Goal: Obtain resource: Download file/media

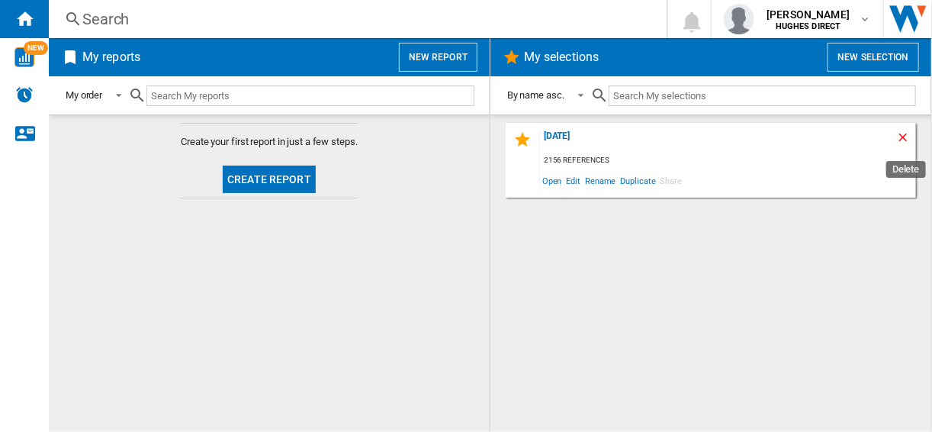
click at [913, 137] on ng-md-icon "Delete" at bounding box center [905, 139] width 18 height 18
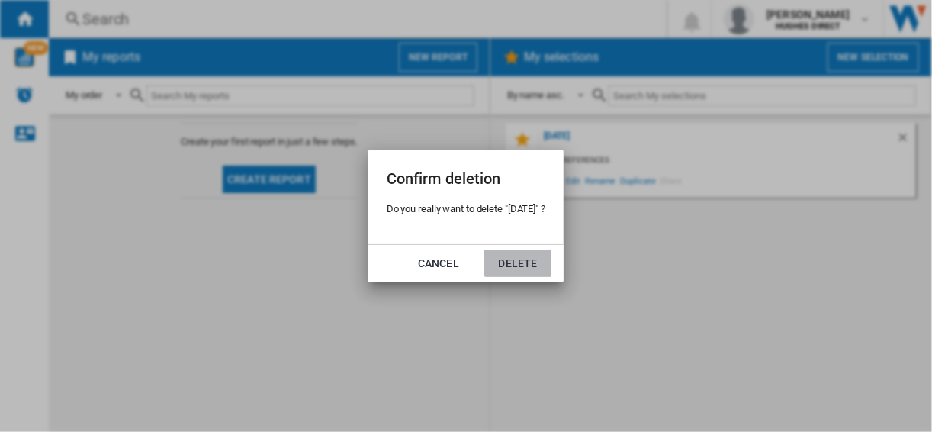
click at [497, 263] on button "Delete" at bounding box center [517, 262] width 67 height 27
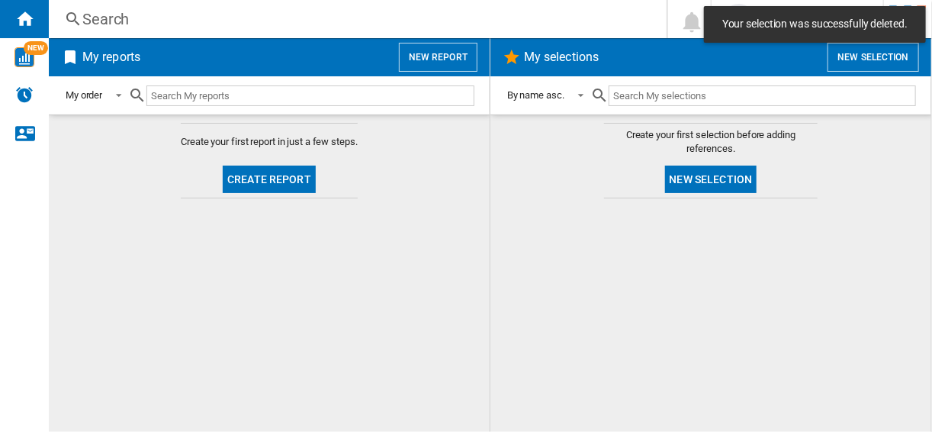
click at [713, 188] on button "New selection" at bounding box center [711, 179] width 92 height 27
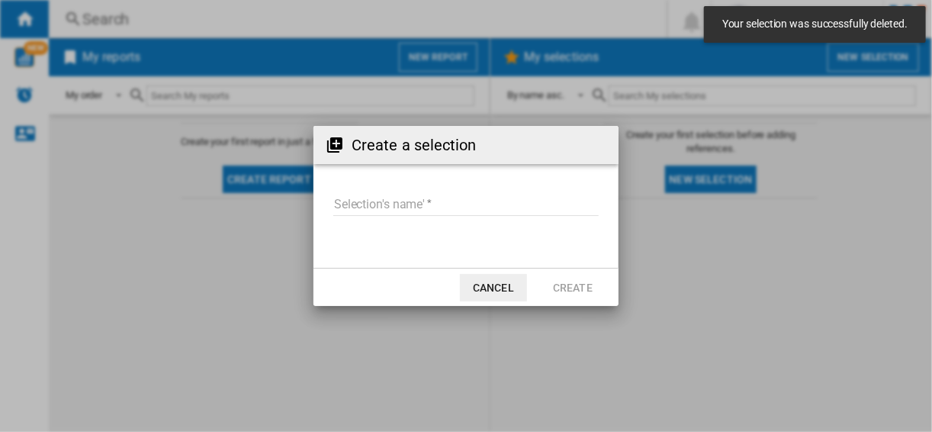
drag, startPoint x: 452, startPoint y: 170, endPoint x: 440, endPoint y: 178, distance: 13.8
click at [450, 171] on div "Create a selection Selection's name' Cancel Create" at bounding box center [466, 216] width 305 height 180
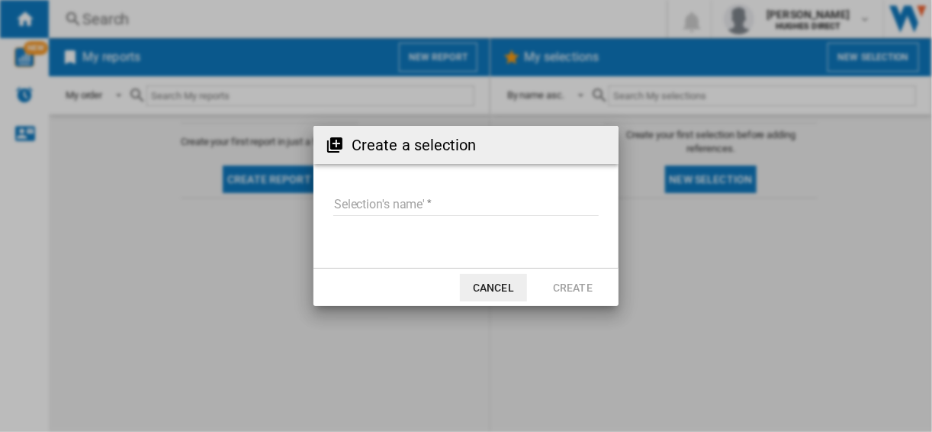
click at [430, 184] on form "Selection's name'" at bounding box center [466, 207] width 305 height 58
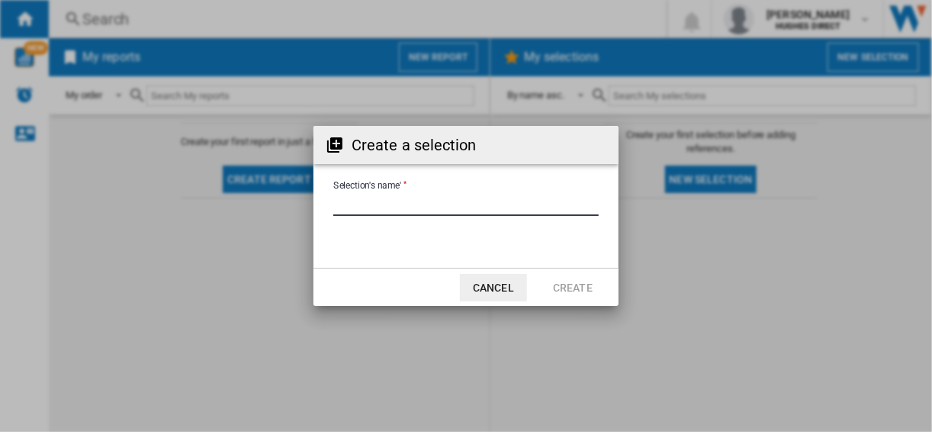
click at [418, 193] on input "Selection's name'" at bounding box center [466, 204] width 266 height 23
type input "********"
click at [592, 287] on button "Create" at bounding box center [572, 287] width 67 height 27
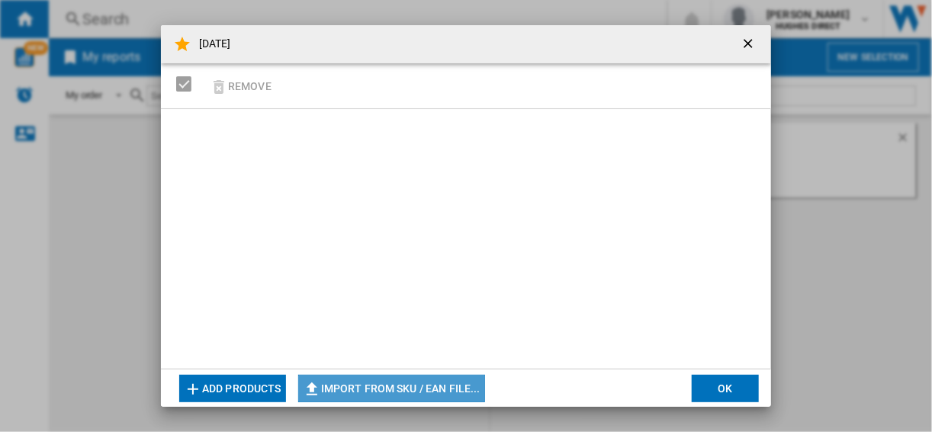
click at [403, 379] on button "Import from SKU / EAN file..." at bounding box center [391, 388] width 187 height 27
type input "**********"
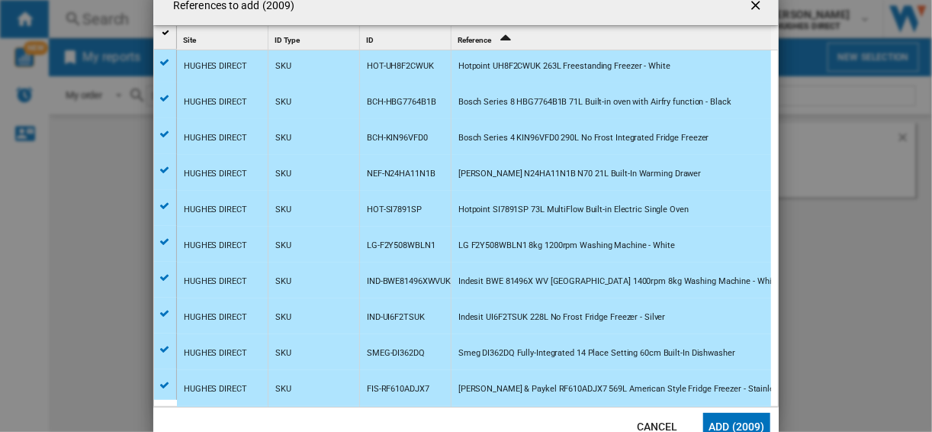
scroll to position [244, 0]
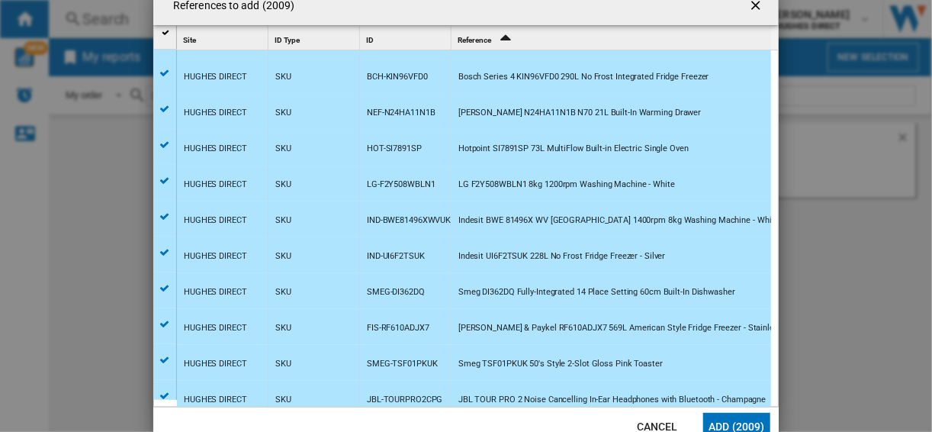
click at [737, 419] on button "Add (2009)" at bounding box center [736, 426] width 67 height 27
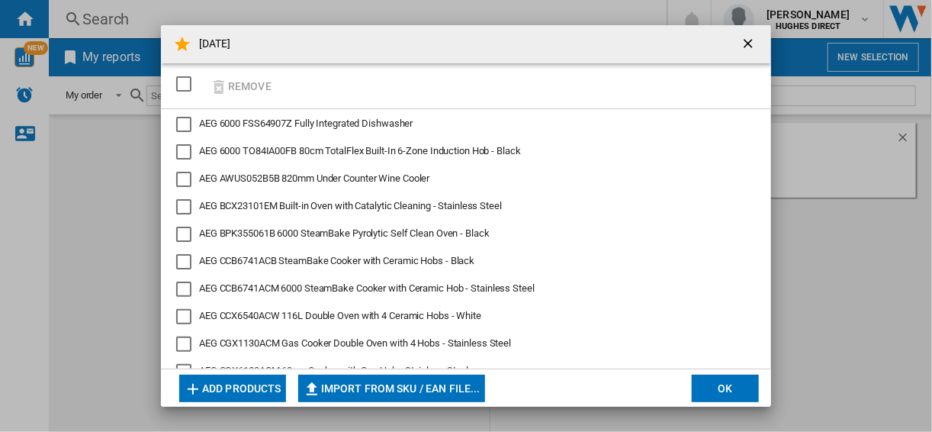
click at [726, 390] on button "OK" at bounding box center [725, 388] width 67 height 27
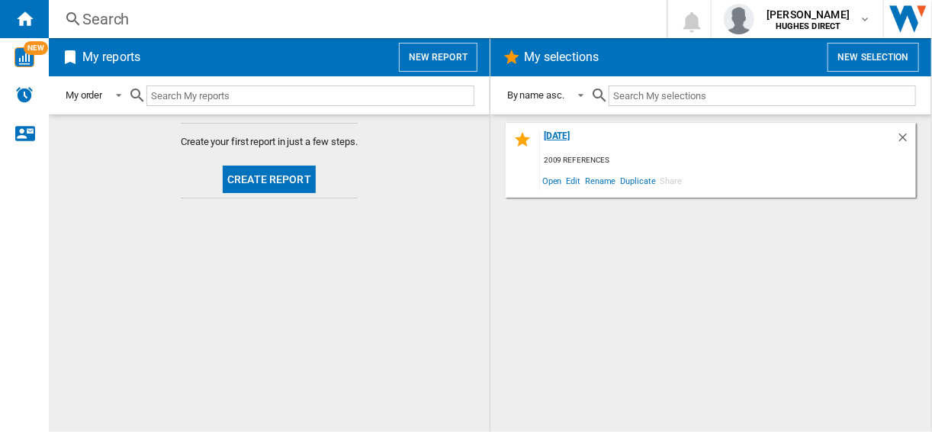
click at [562, 142] on div "[DATE]" at bounding box center [718, 140] width 356 height 21
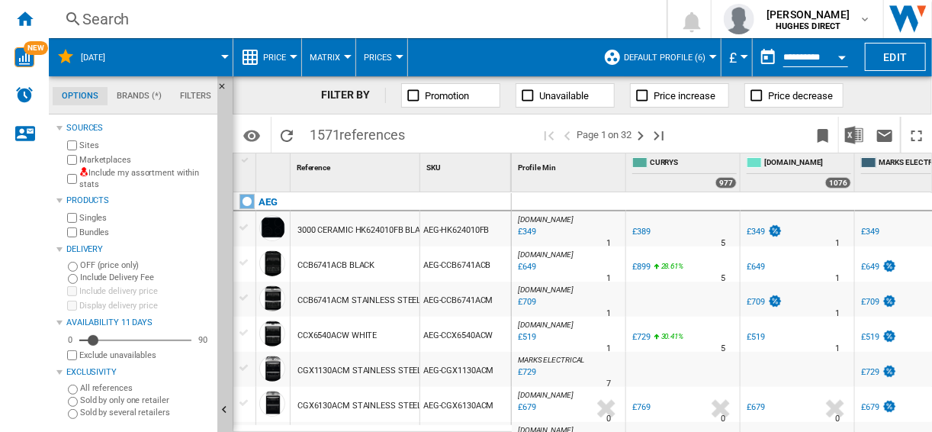
click at [73, 150] on div "Sites" at bounding box center [137, 145] width 147 height 14
click at [72, 154] on div "Marketplaces" at bounding box center [137, 160] width 147 height 14
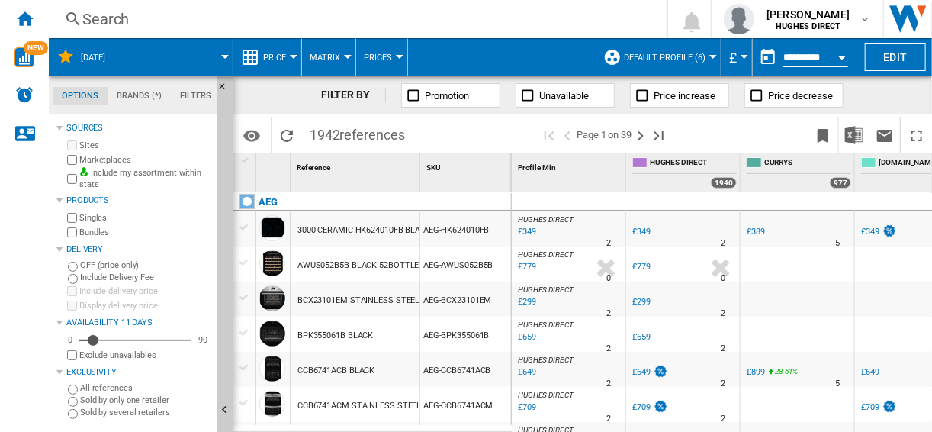
click at [66, 228] on div "Bundles" at bounding box center [137, 232] width 147 height 14
click at [639, 65] on button "Default profile (6)" at bounding box center [668, 57] width 89 height 38
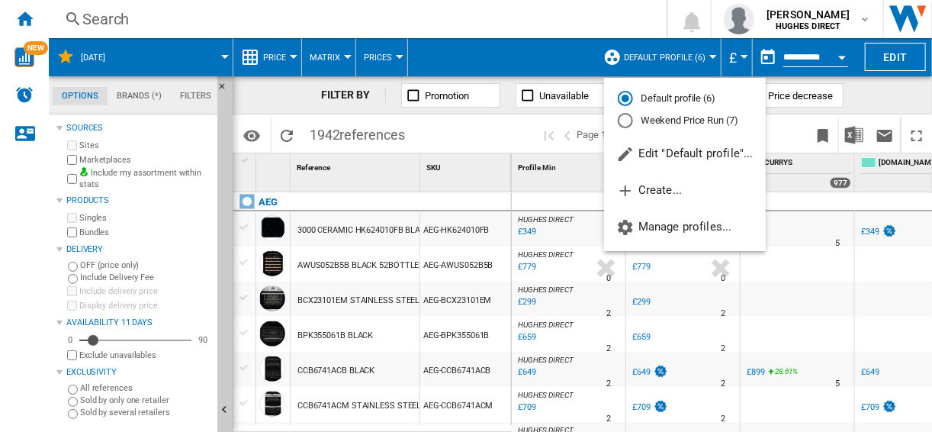
click at [668, 116] on md-radio-button "Weekend Price Run (7)" at bounding box center [685, 121] width 134 height 14
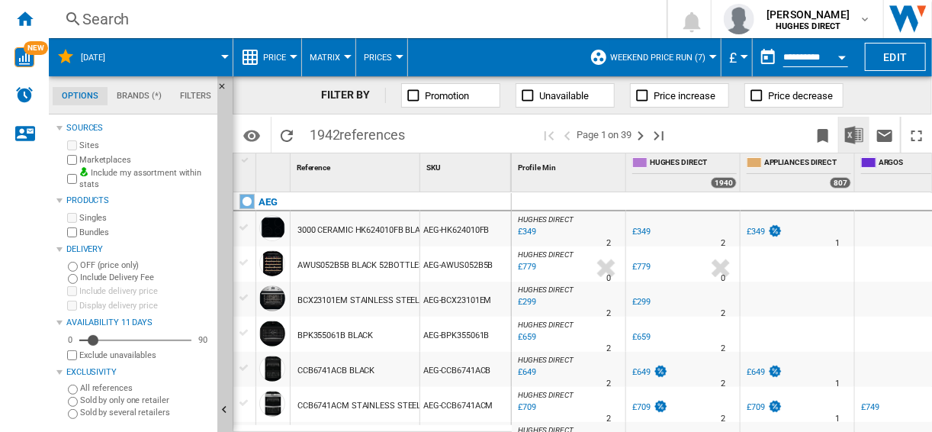
click at [863, 129] on img "Download in Excel" at bounding box center [854, 135] width 18 height 18
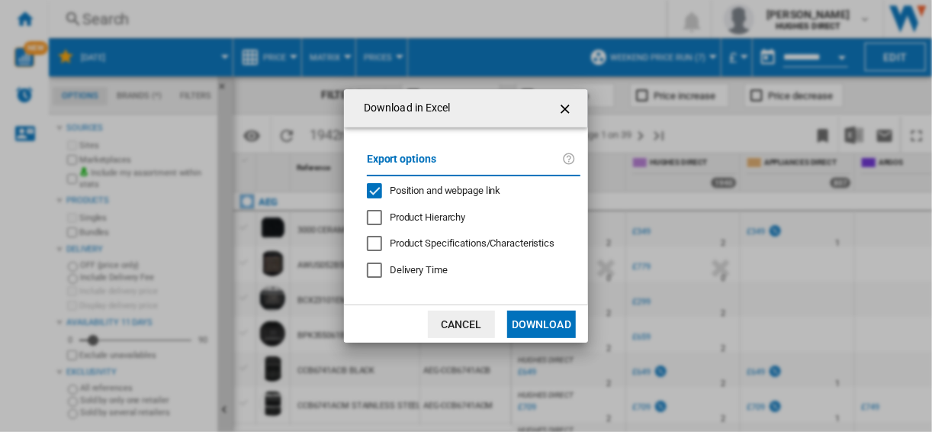
click at [382, 188] on div "Position and webpage link" at bounding box center [374, 190] width 15 height 15
click at [534, 314] on button "Download" at bounding box center [541, 324] width 69 height 27
